Goal: Transaction & Acquisition: Purchase product/service

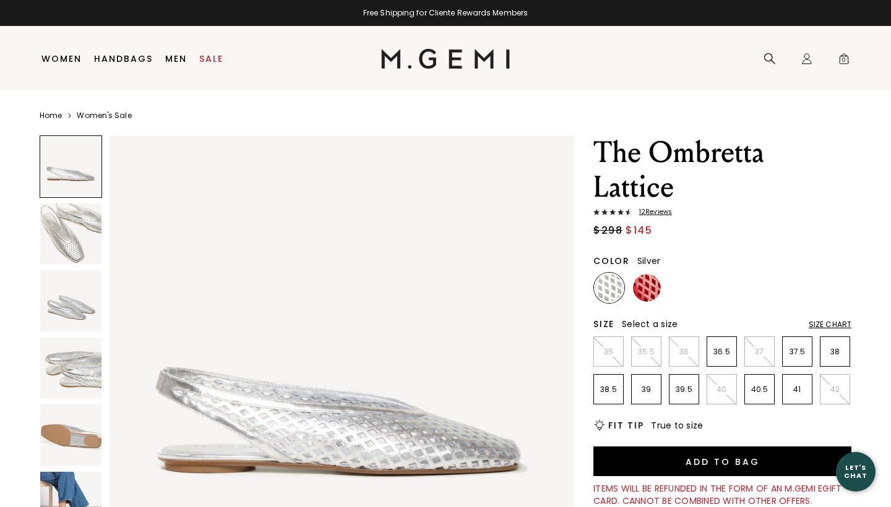
click at [74, 369] on img at bounding box center [70, 368] width 61 height 61
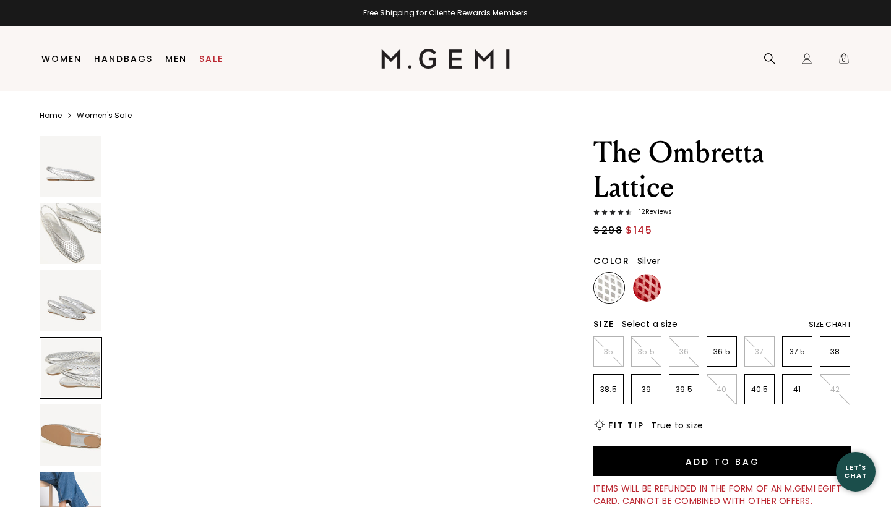
scroll to position [1432, 0]
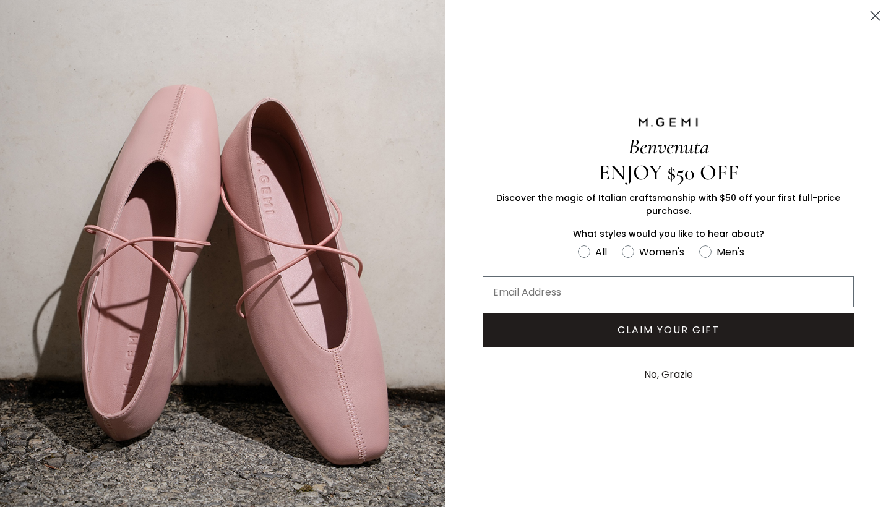
click at [874, 19] on circle "Close dialog" at bounding box center [875, 16] width 20 height 20
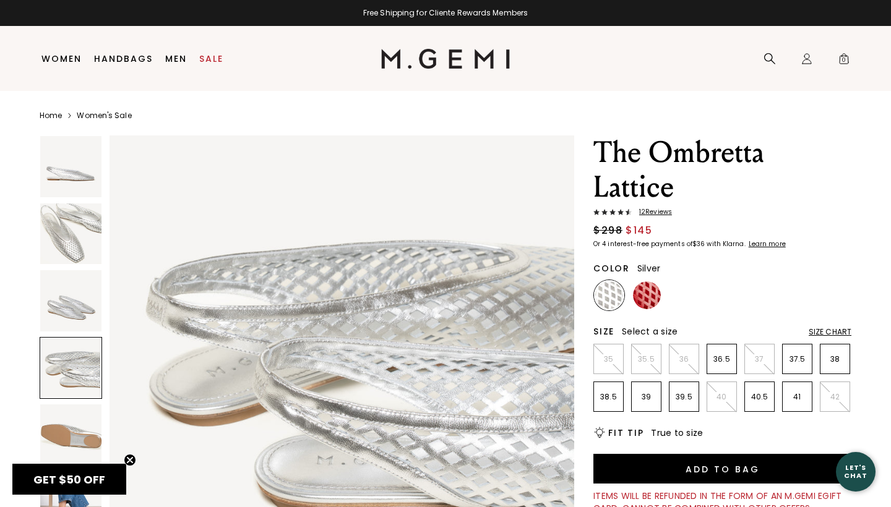
scroll to position [0, 0]
click at [210, 62] on link "Sale" at bounding box center [211, 59] width 24 height 10
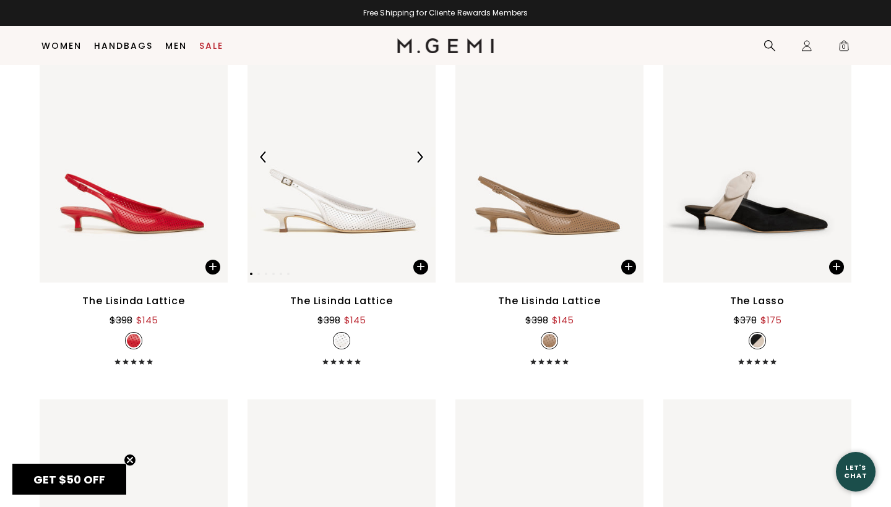
scroll to position [3415, 0]
click at [738, 201] on img at bounding box center [757, 157] width 188 height 251
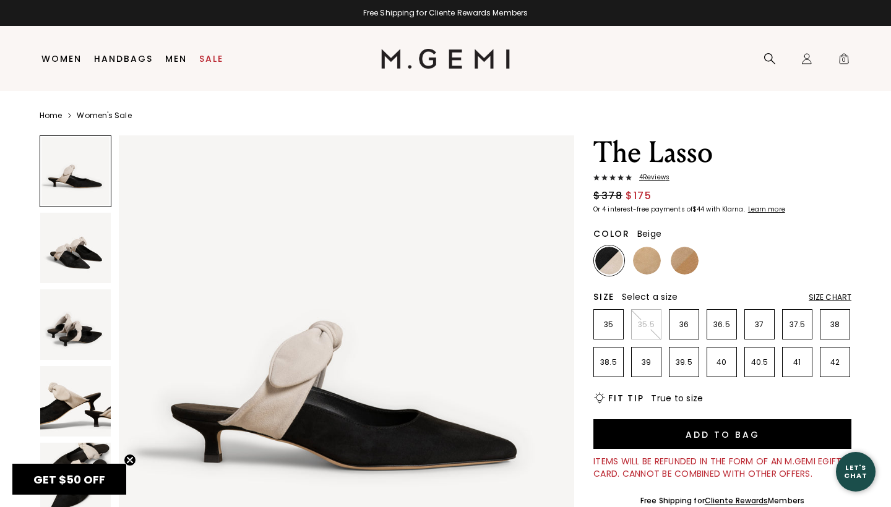
click at [648, 268] on img at bounding box center [647, 261] width 28 height 28
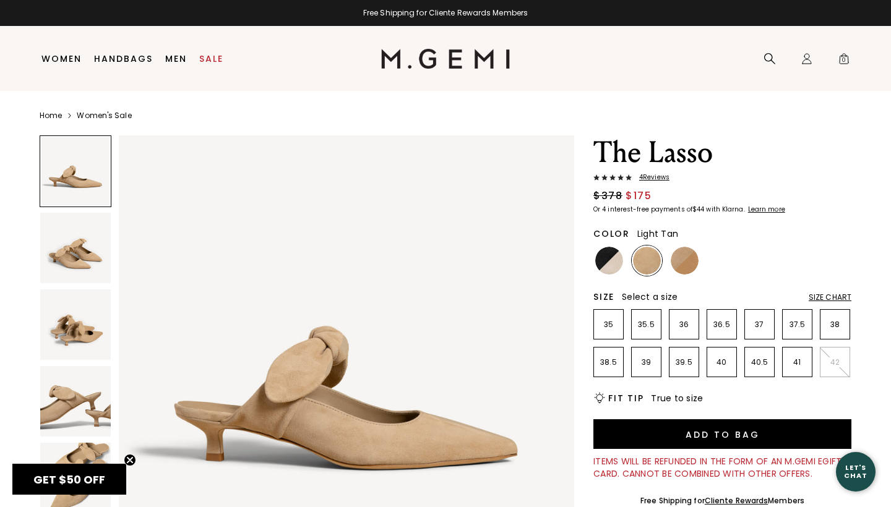
click at [691, 262] on img at bounding box center [685, 261] width 28 height 28
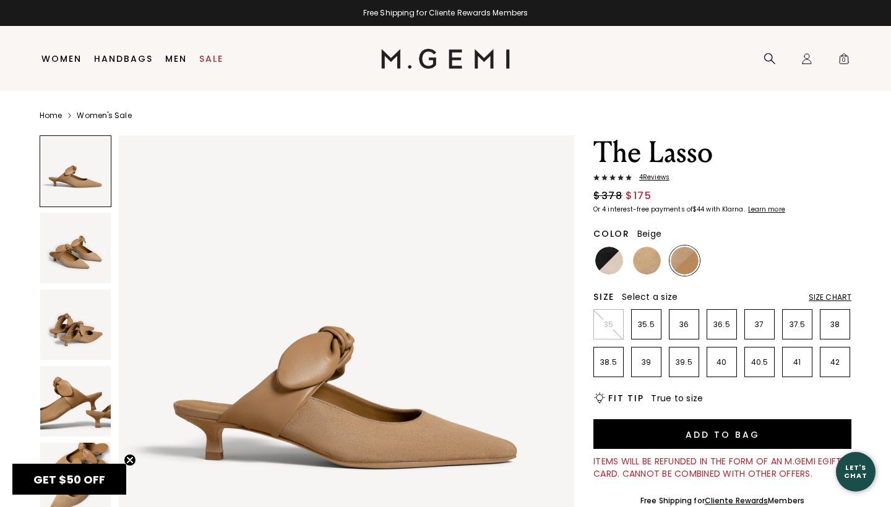
click at [648, 255] on img at bounding box center [647, 261] width 28 height 28
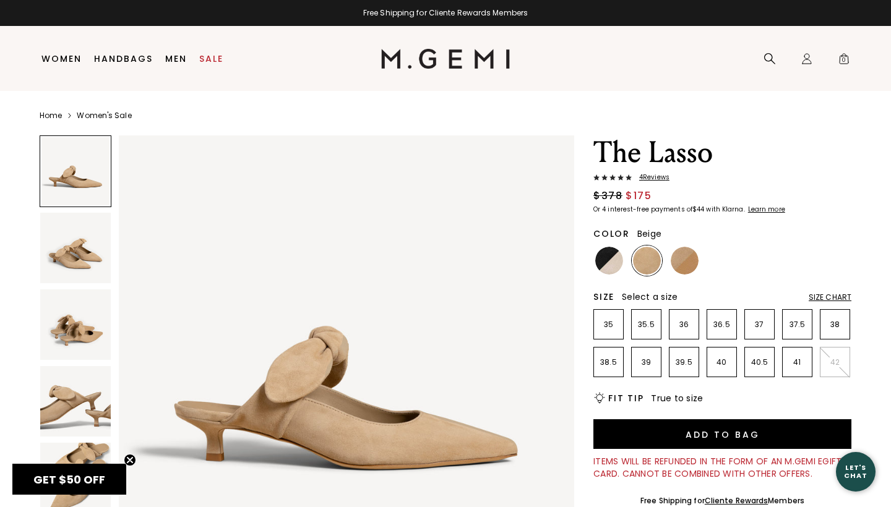
click at [71, 393] on img at bounding box center [75, 401] width 71 height 71
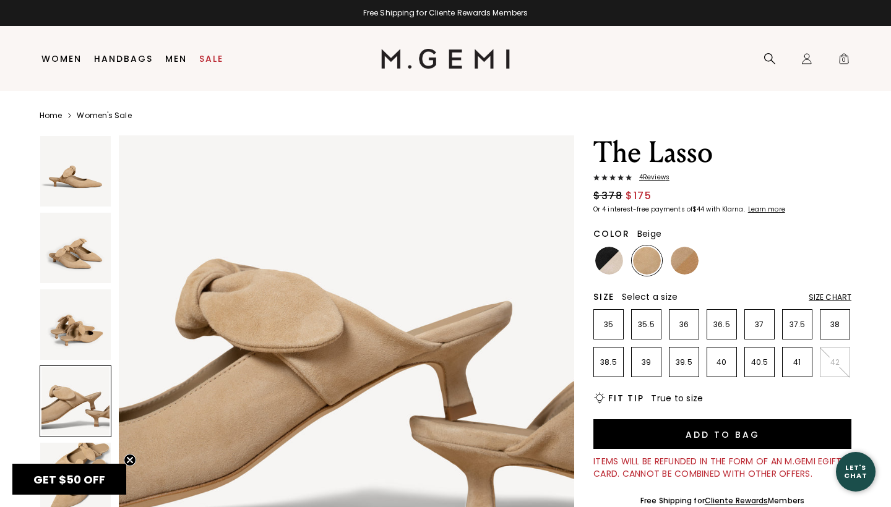
click at [87, 324] on img at bounding box center [75, 325] width 71 height 71
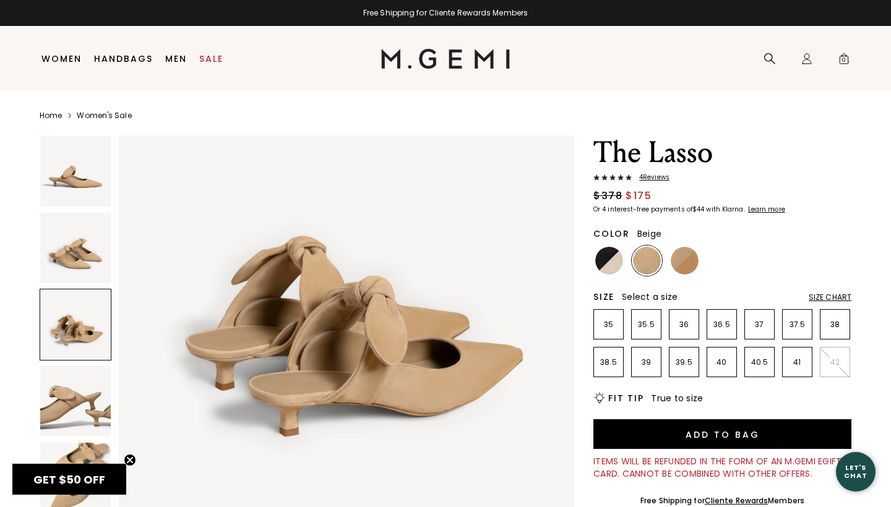
scroll to position [935, 0]
